Goal: Communication & Community: Ask a question

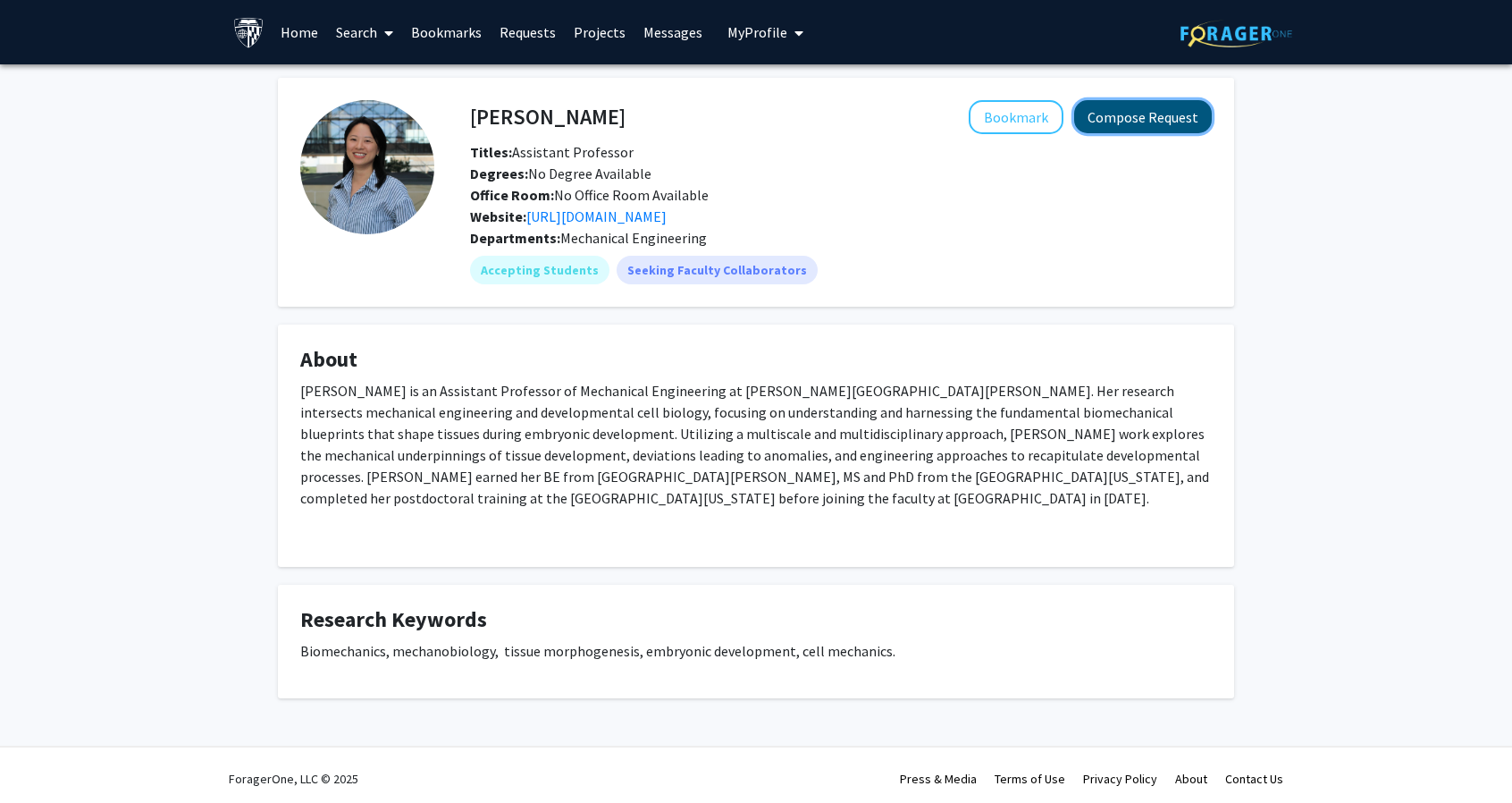
click at [1167, 110] on button "Compose Request" at bounding box center [1142, 117] width 138 height 33
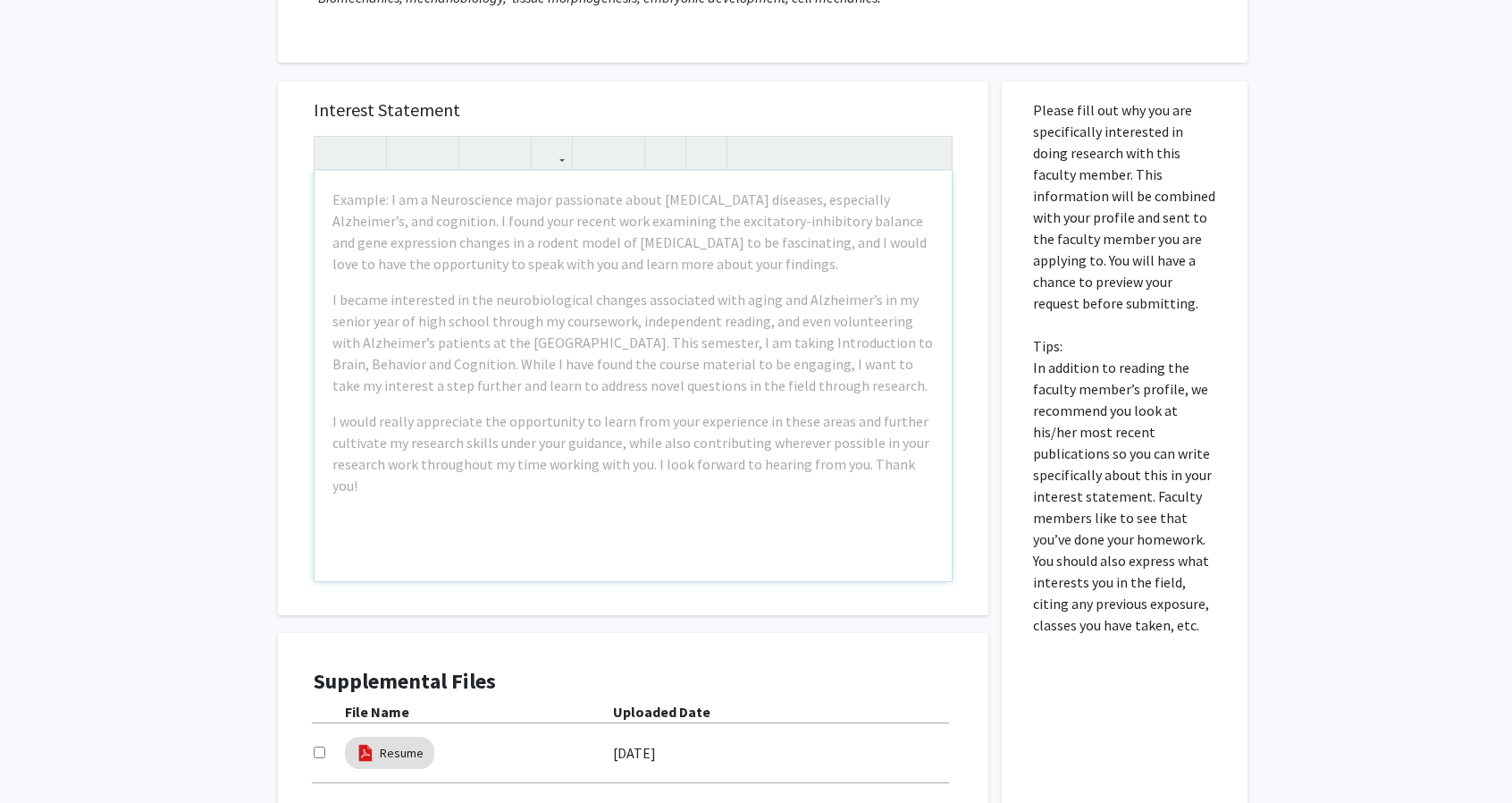
scroll to position [268, 0]
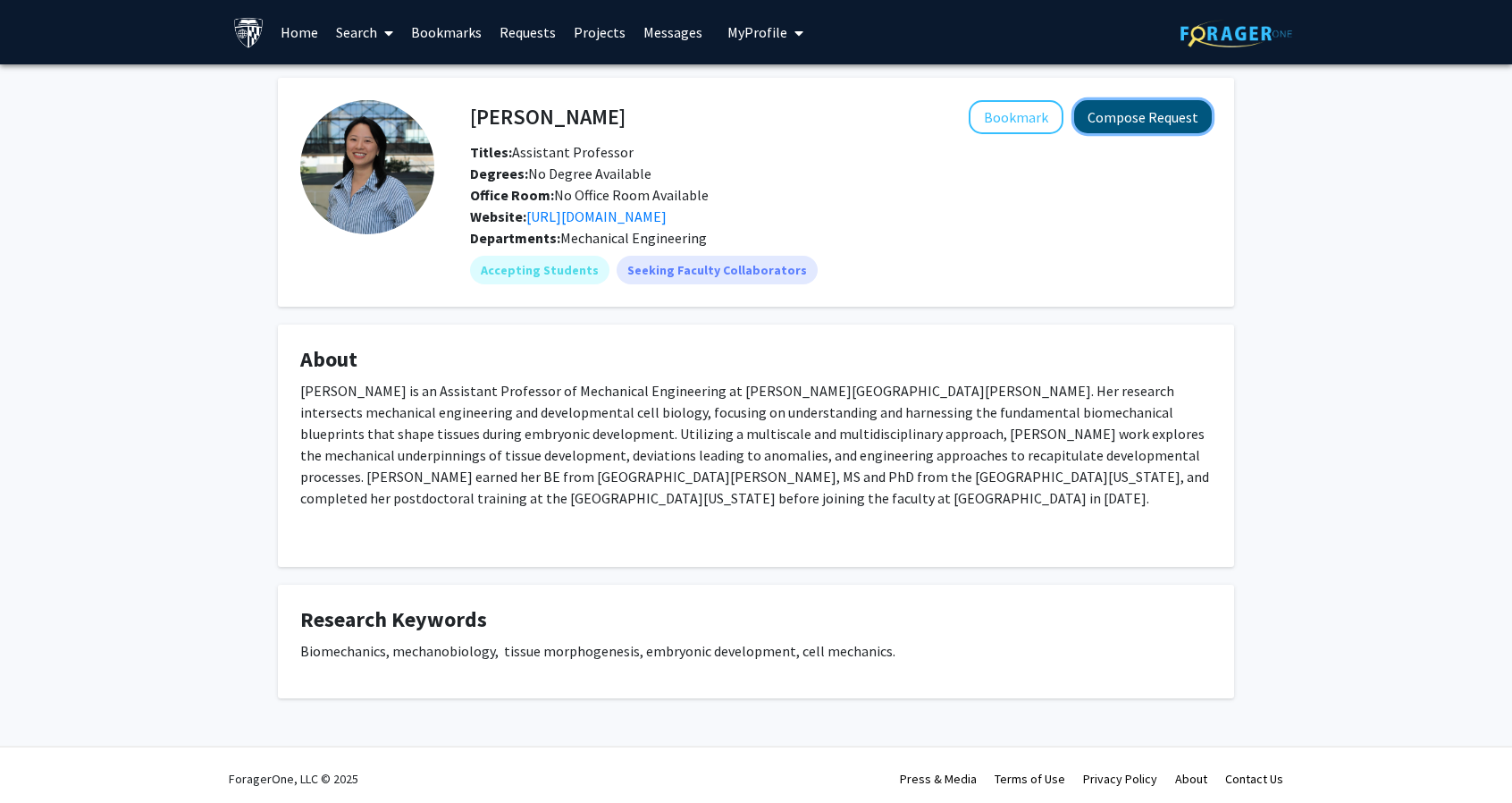
click at [1152, 120] on button "Compose Request" at bounding box center [1142, 117] width 138 height 33
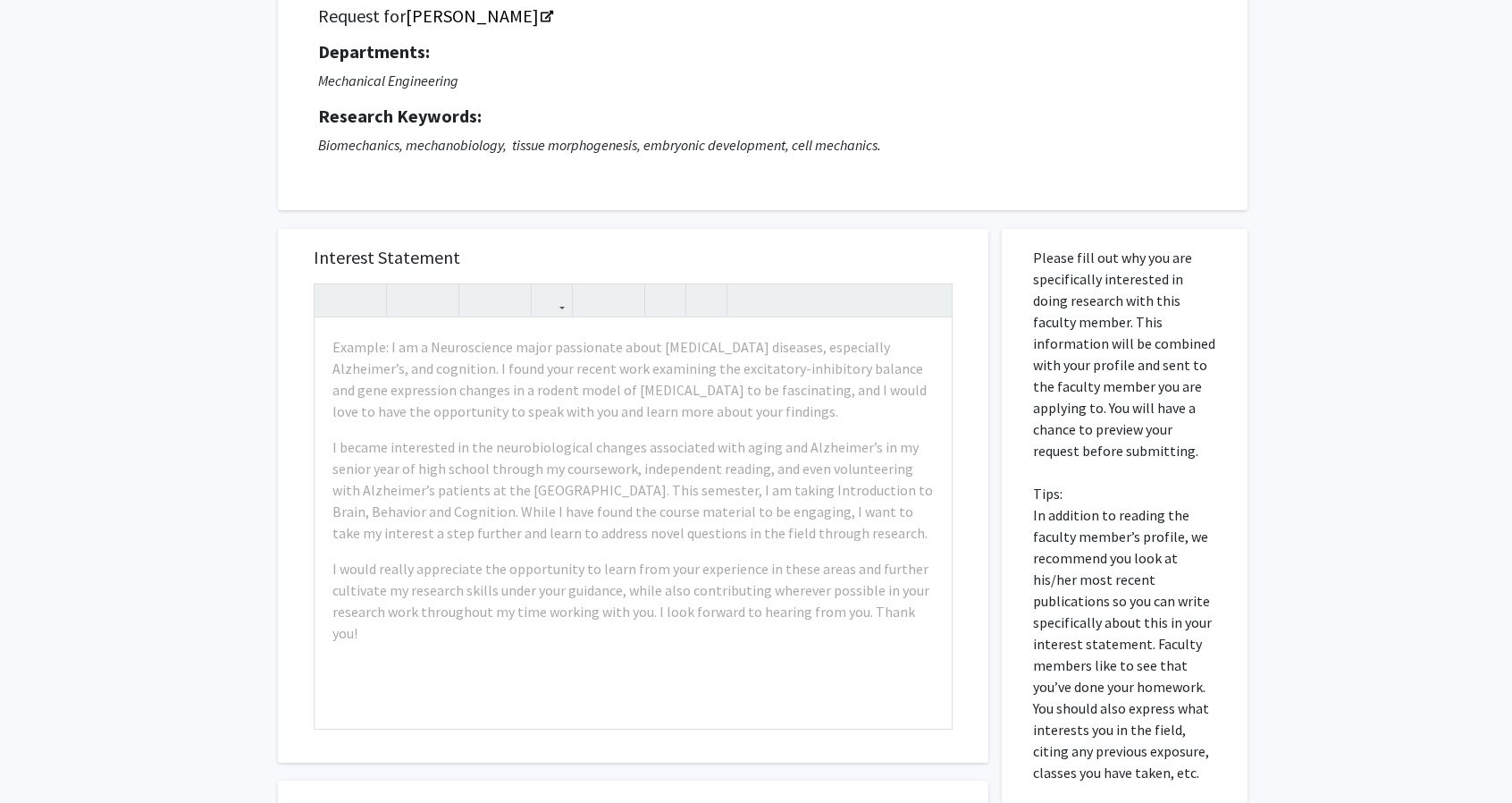
scroll to position [39, 0]
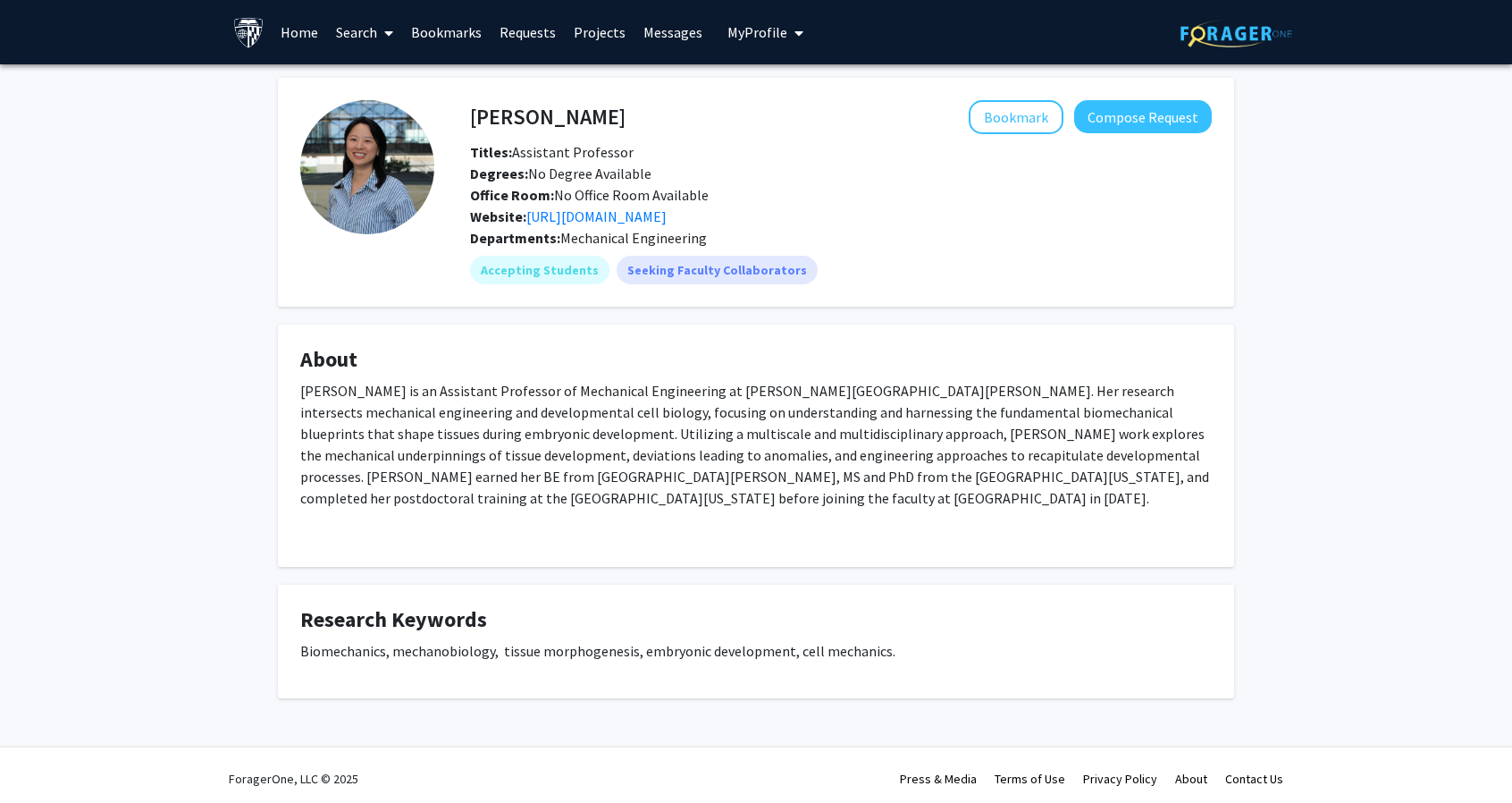
click at [517, 297] on fg-card "Shinuo Weng Bookmark Compose Request Titles: Assistant Professor Degrees: No De…" at bounding box center [756, 192] width 956 height 229
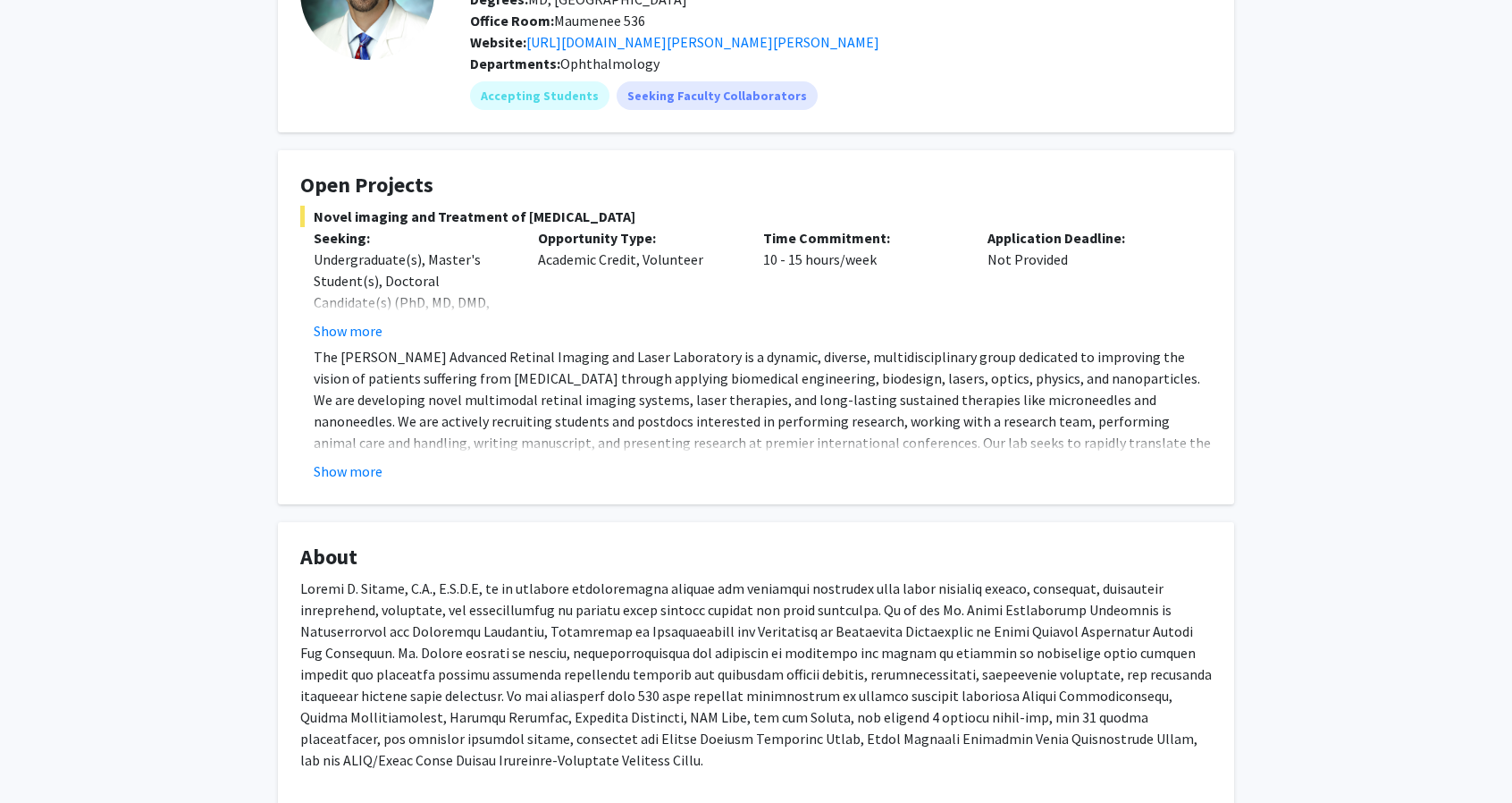
scroll to position [179, 0]
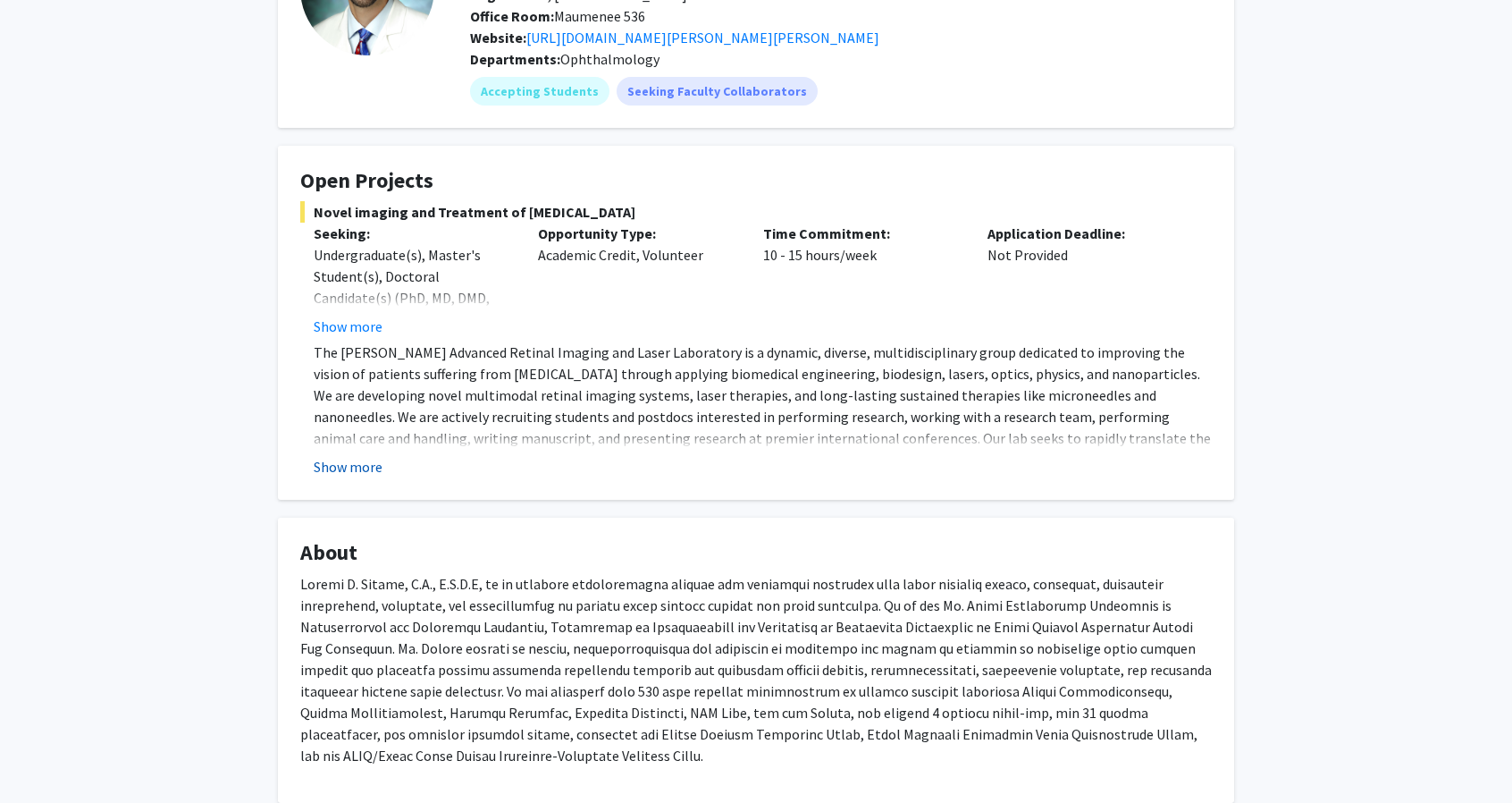
click at [343, 464] on button "Show more" at bounding box center [348, 467] width 68 height 22
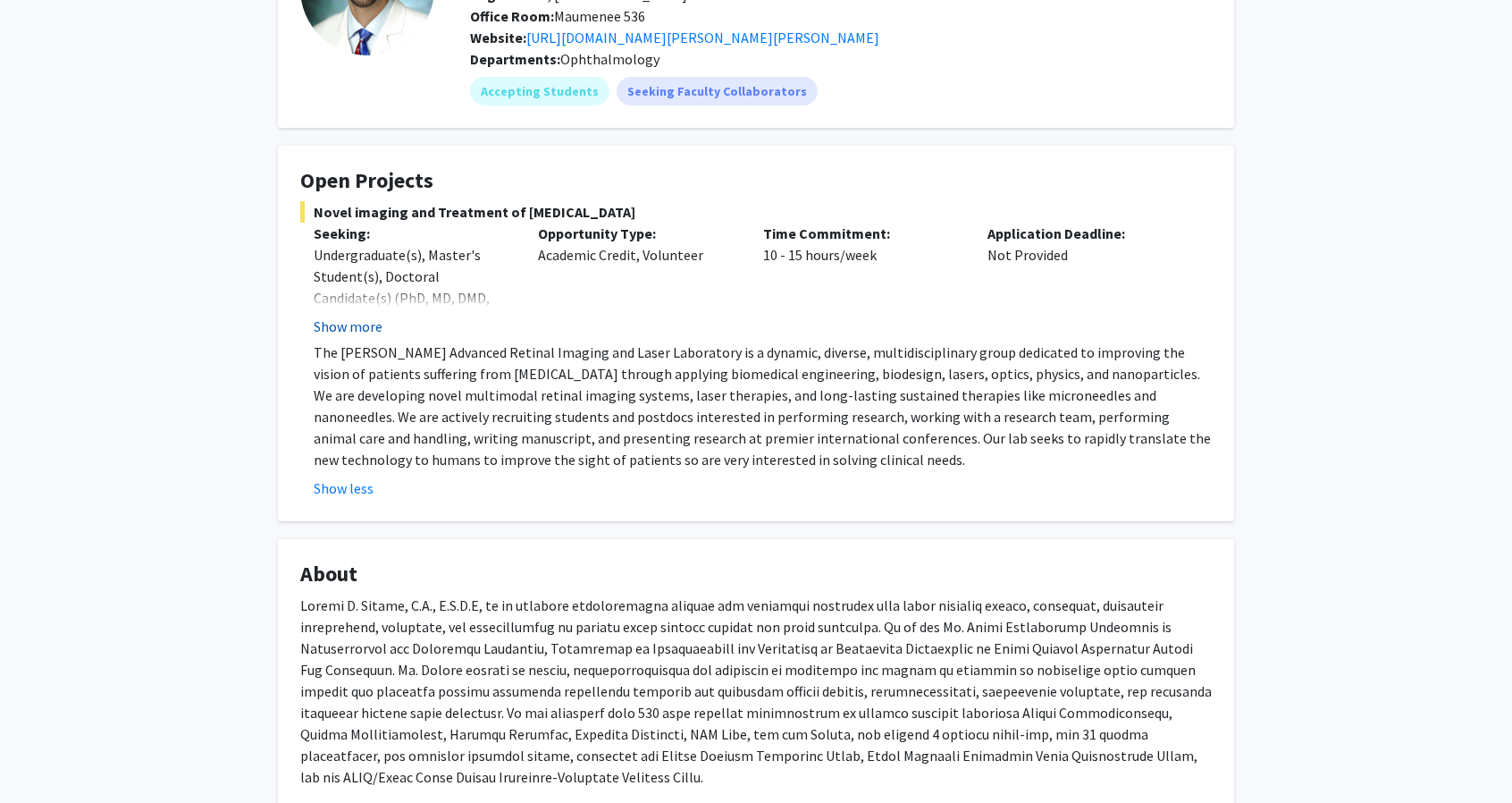
click at [374, 327] on button "Show more" at bounding box center [348, 327] width 68 height 22
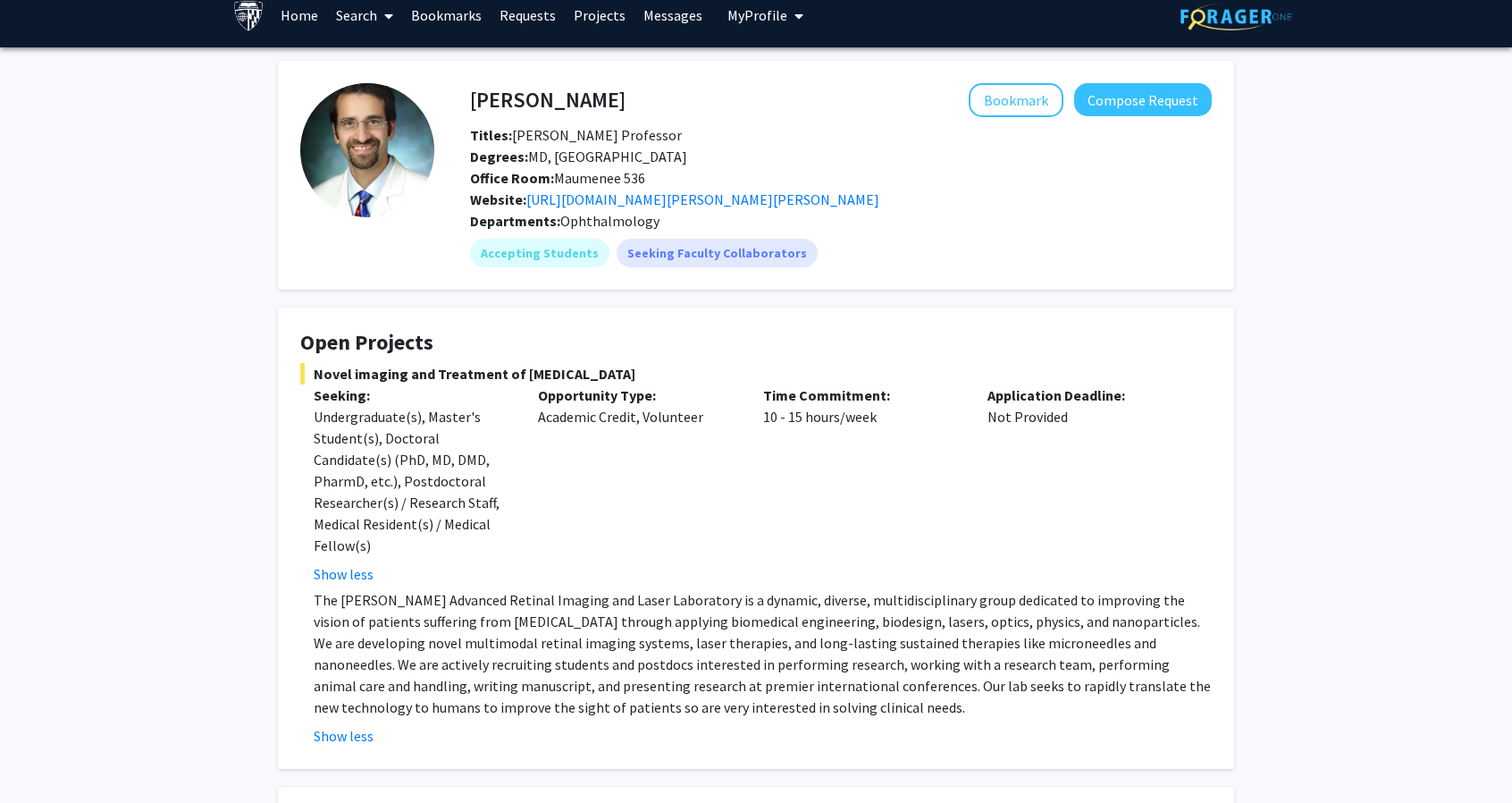
scroll to position [0, 0]
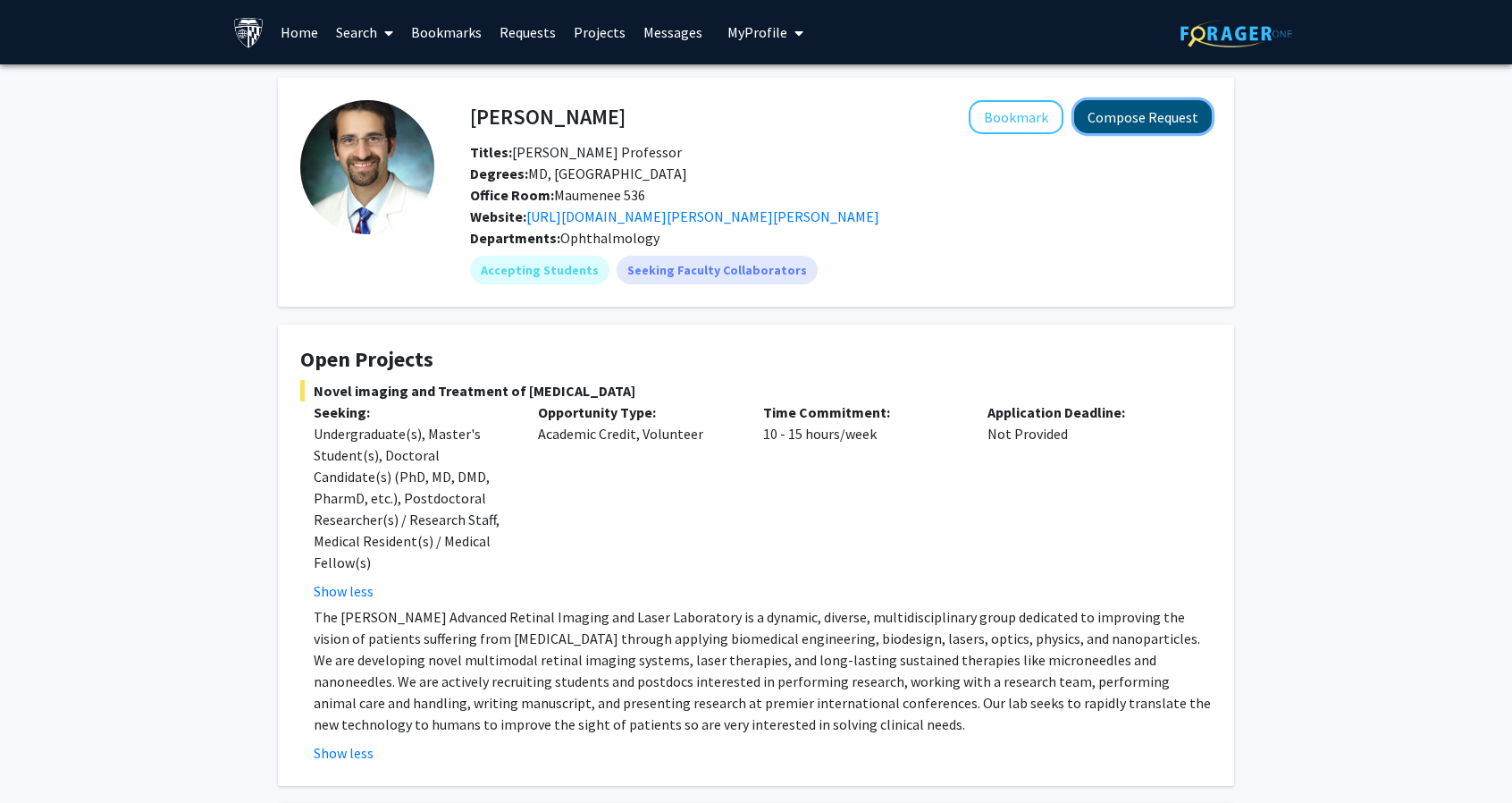
click at [1123, 112] on button "Compose Request" at bounding box center [1142, 117] width 138 height 33
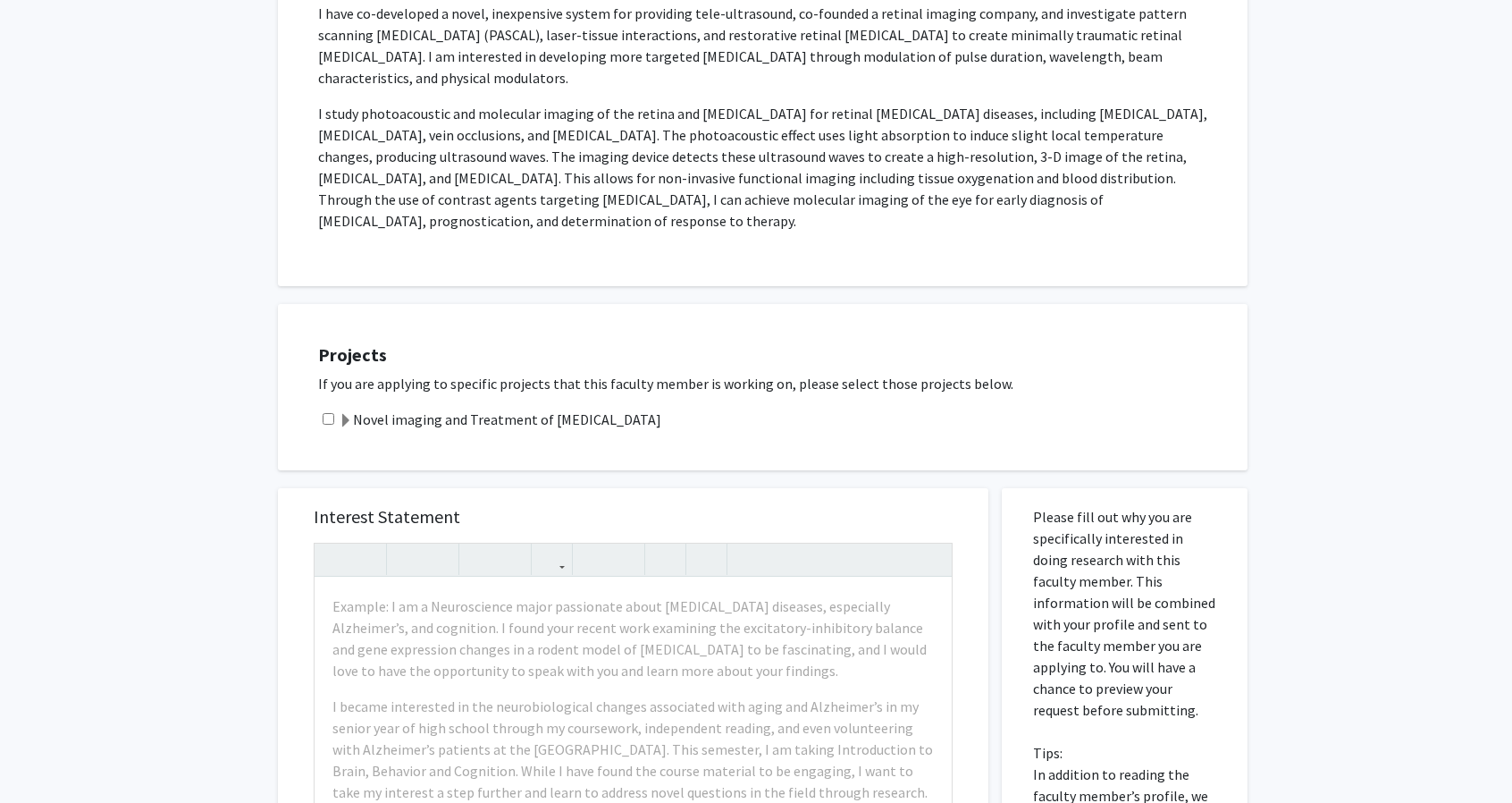
scroll to position [626, 0]
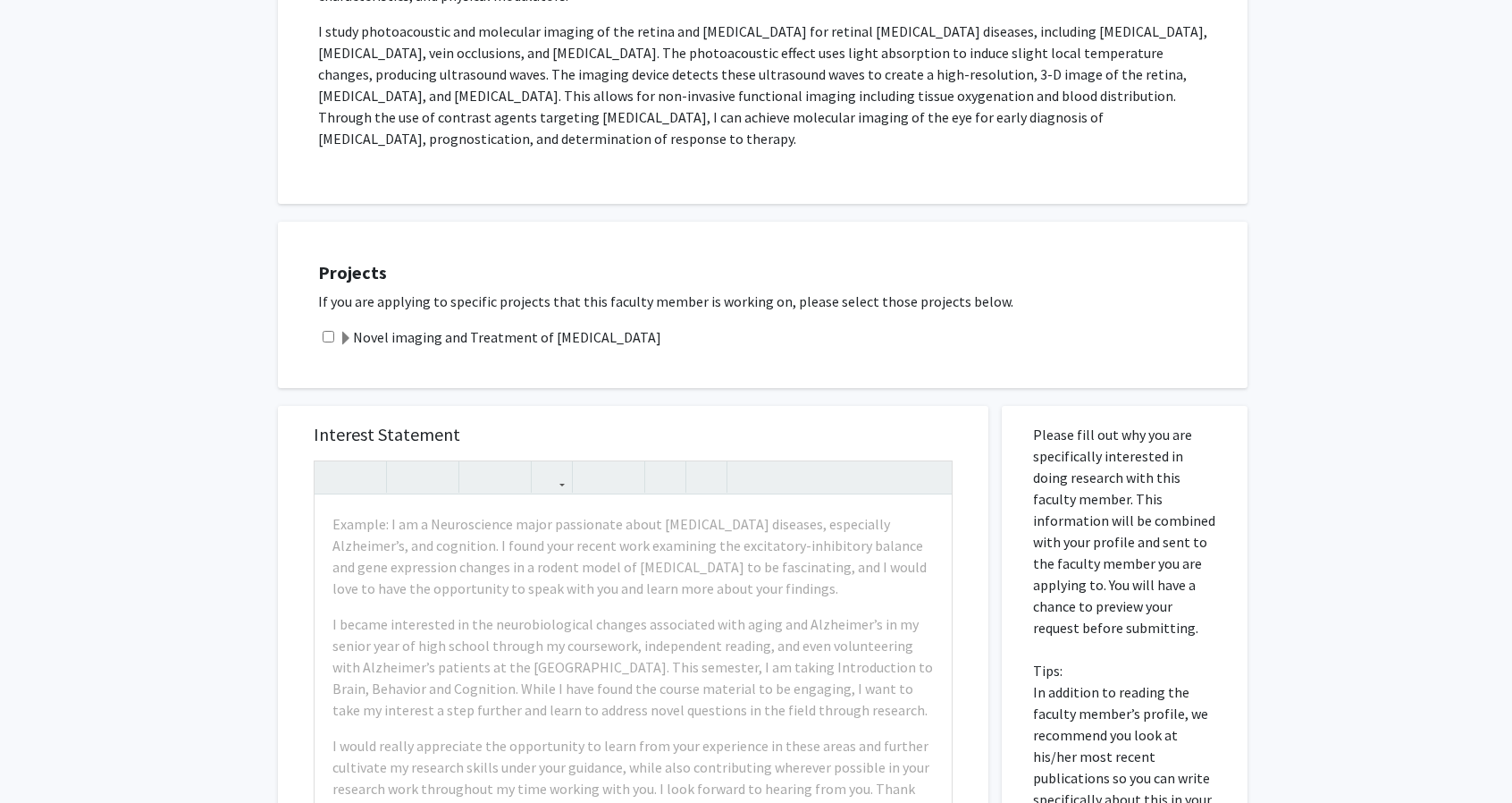
click at [328, 330] on input "checkbox" at bounding box center [328, 336] width 12 height 12
checkbox input "true"
